Goal: Find specific page/section: Find specific page/section

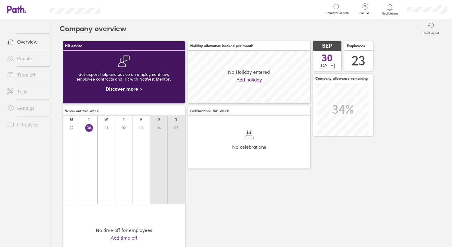
scroll to position [52, 122]
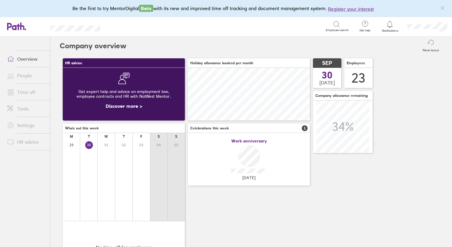
click at [23, 76] on link "People" at bounding box center [26, 76] width 48 height 12
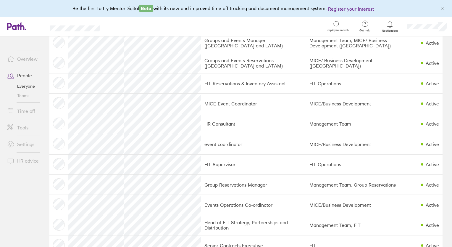
scroll to position [160, 0]
